Goal: Information Seeking & Learning: Learn about a topic

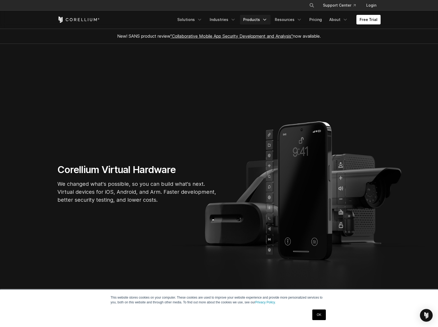
click at [265, 20] on icon "Navigation Menu" at bounding box center [264, 19] width 5 height 5
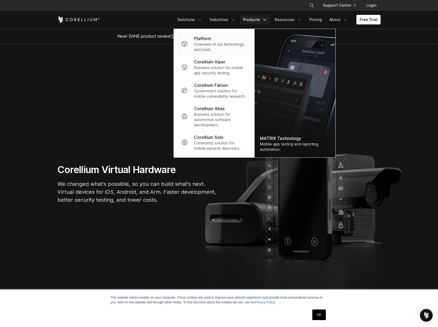
click at [215, 44] on p "Overview of our technology and tools." at bounding box center [220, 47] width 53 height 11
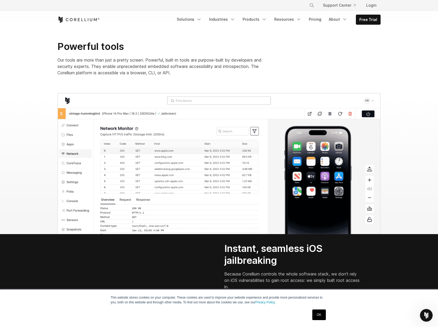
scroll to position [325, 0]
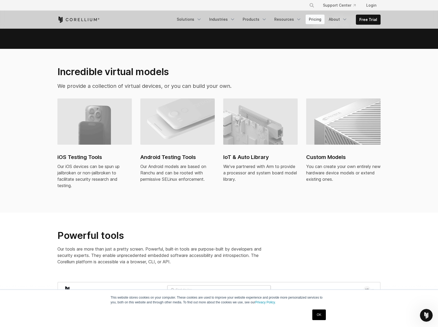
click at [315, 21] on link "Pricing" at bounding box center [315, 20] width 19 height 10
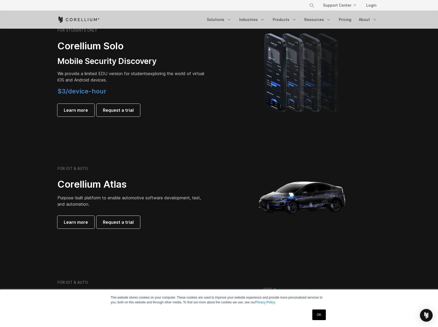
scroll to position [339, 0]
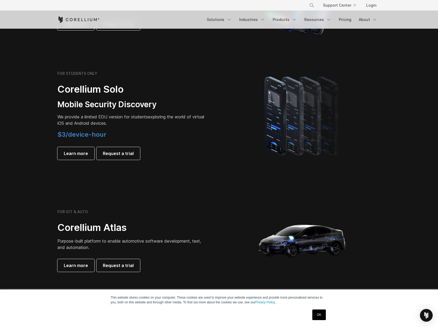
click at [185, 102] on h3 "Mobile Security Discovery" at bounding box center [131, 105] width 149 height 10
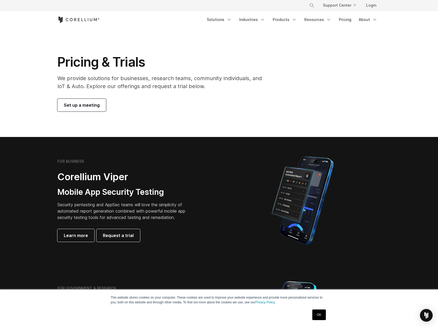
scroll to position [0, 0]
click at [344, 18] on link "Pricing" at bounding box center [345, 20] width 19 height 10
